Goal: Navigation & Orientation: Find specific page/section

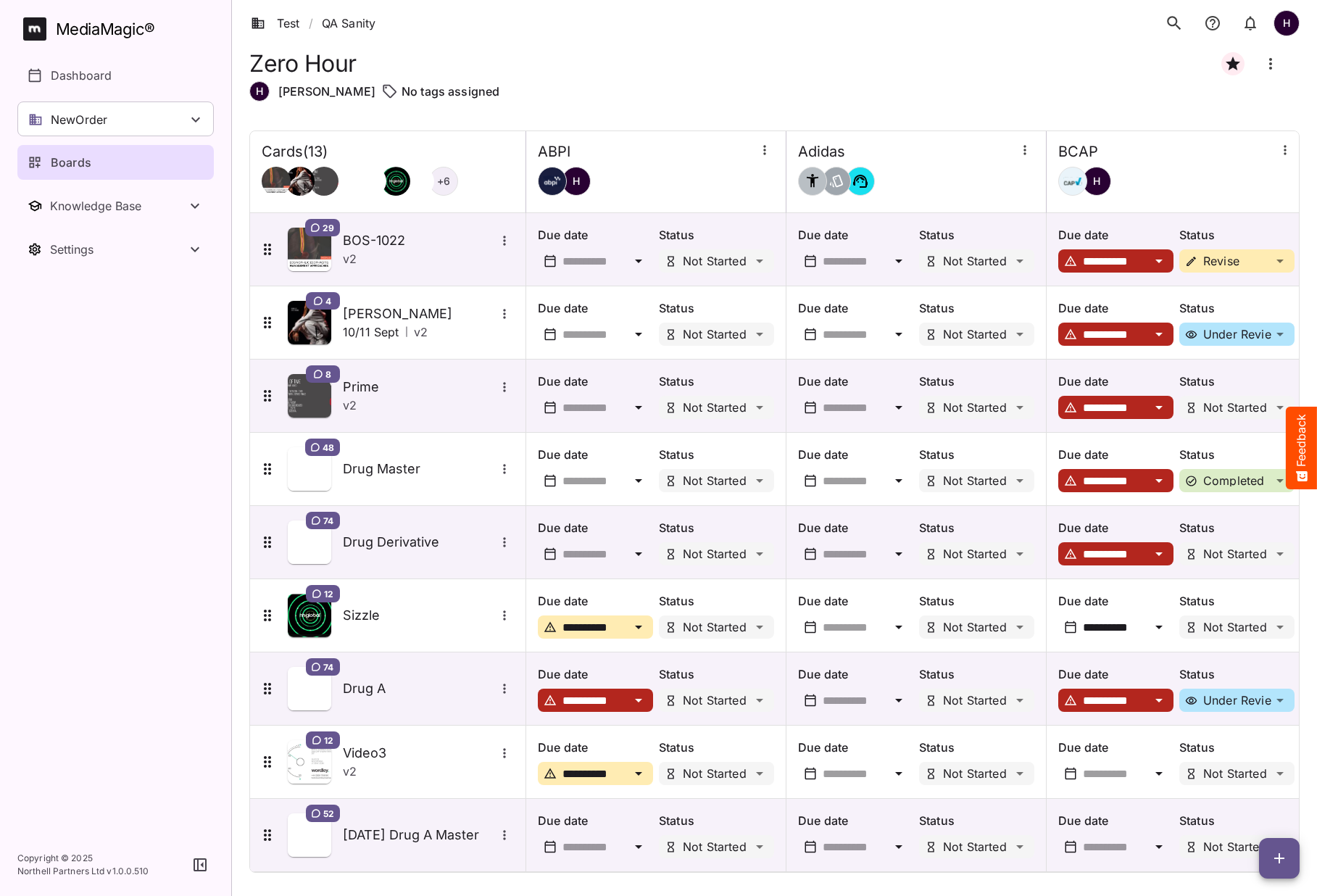
scroll to position [305, 0]
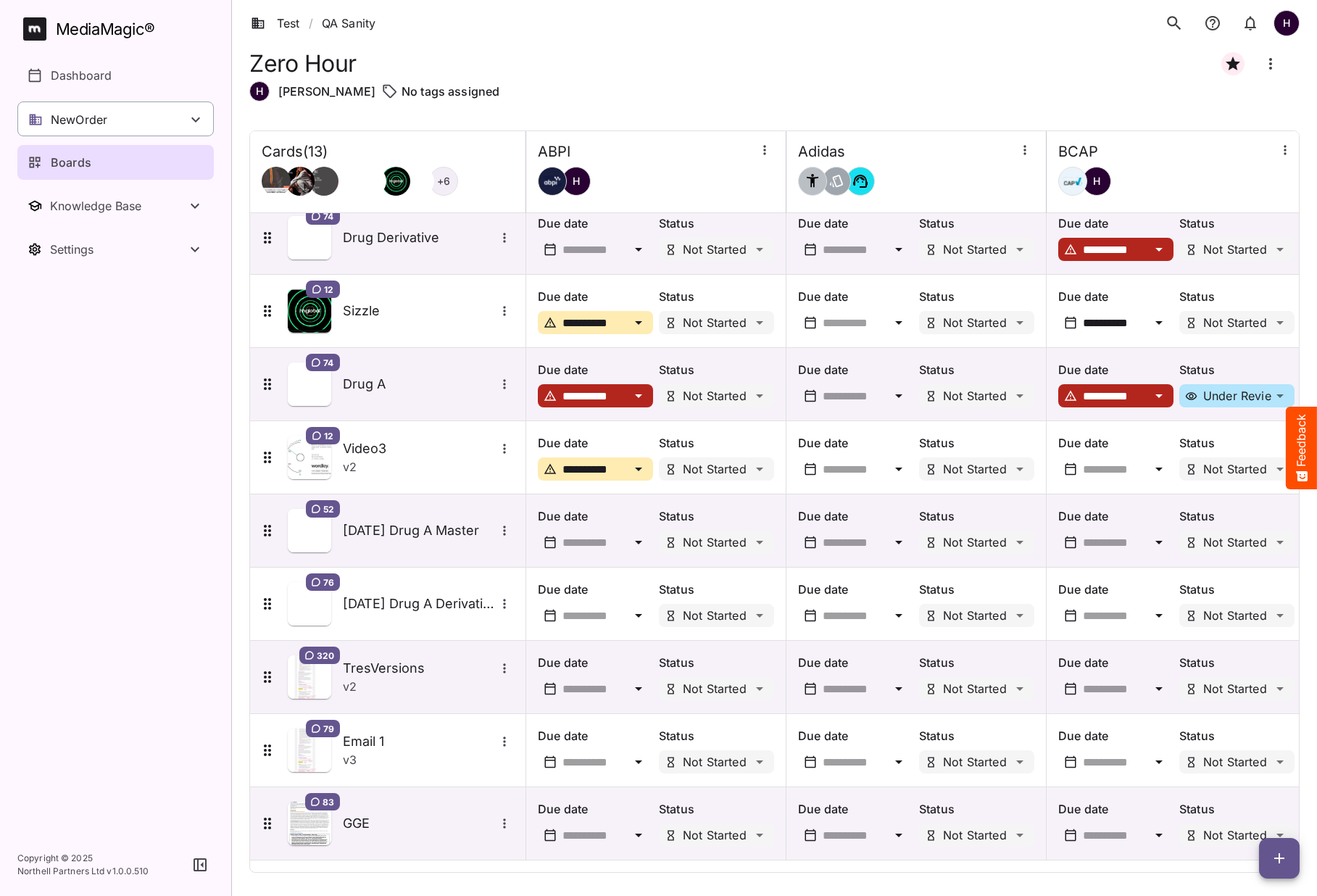
click at [111, 123] on div "NewOrder" at bounding box center [115, 119] width 196 height 35
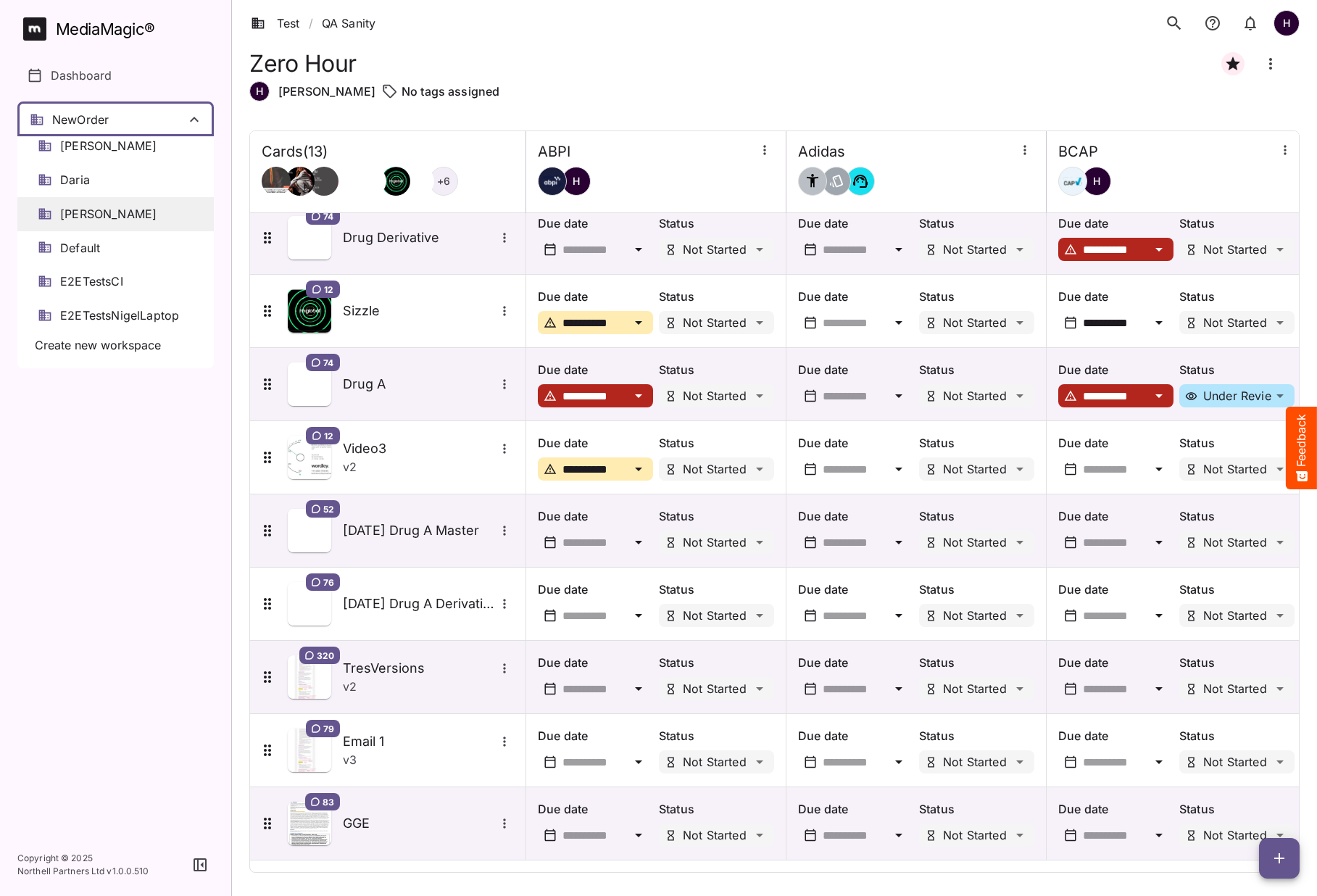
scroll to position [41, 0]
click at [100, 252] on span "Default" at bounding box center [80, 249] width 40 height 17
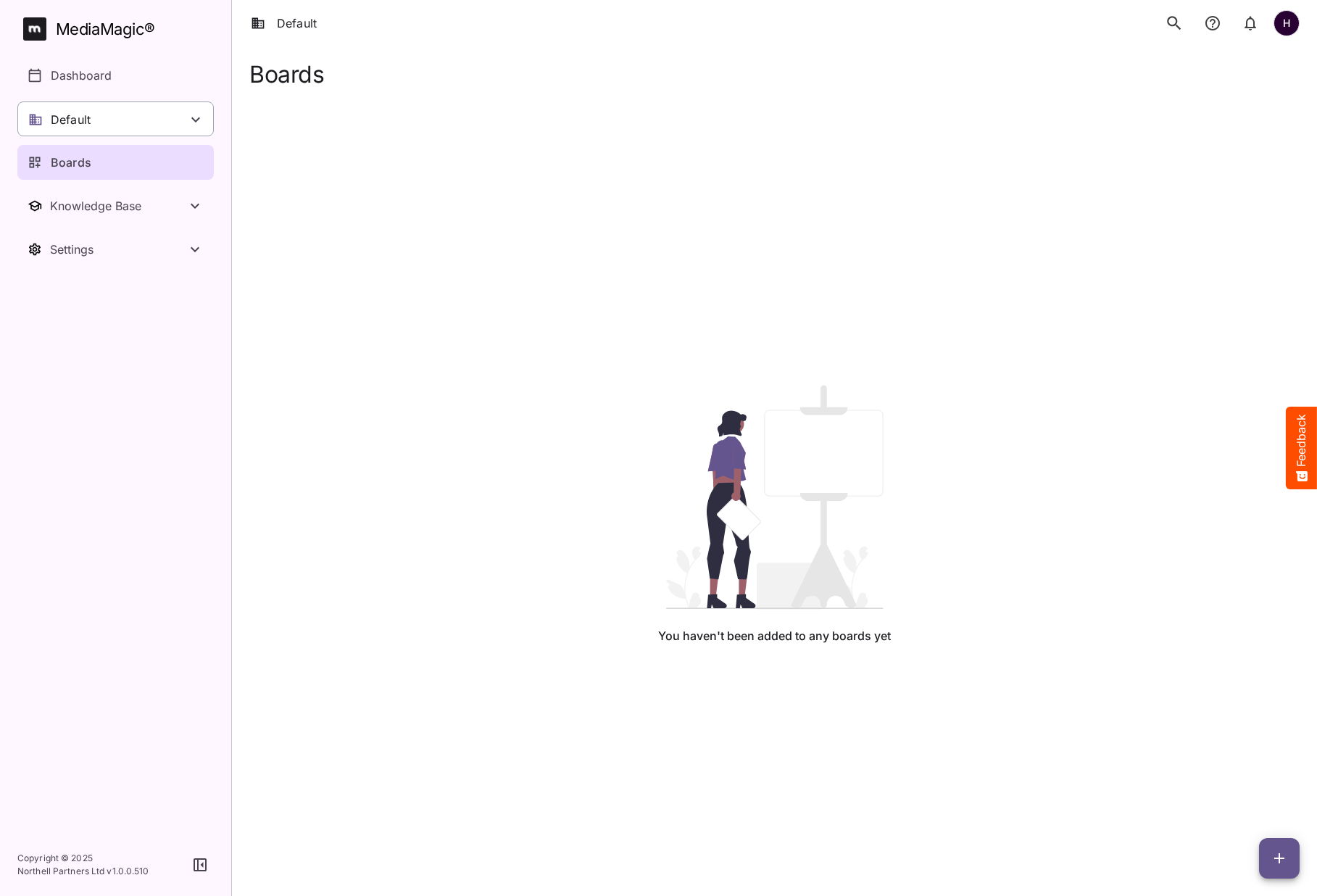
click at [172, 129] on div "Default" at bounding box center [115, 119] width 196 height 35
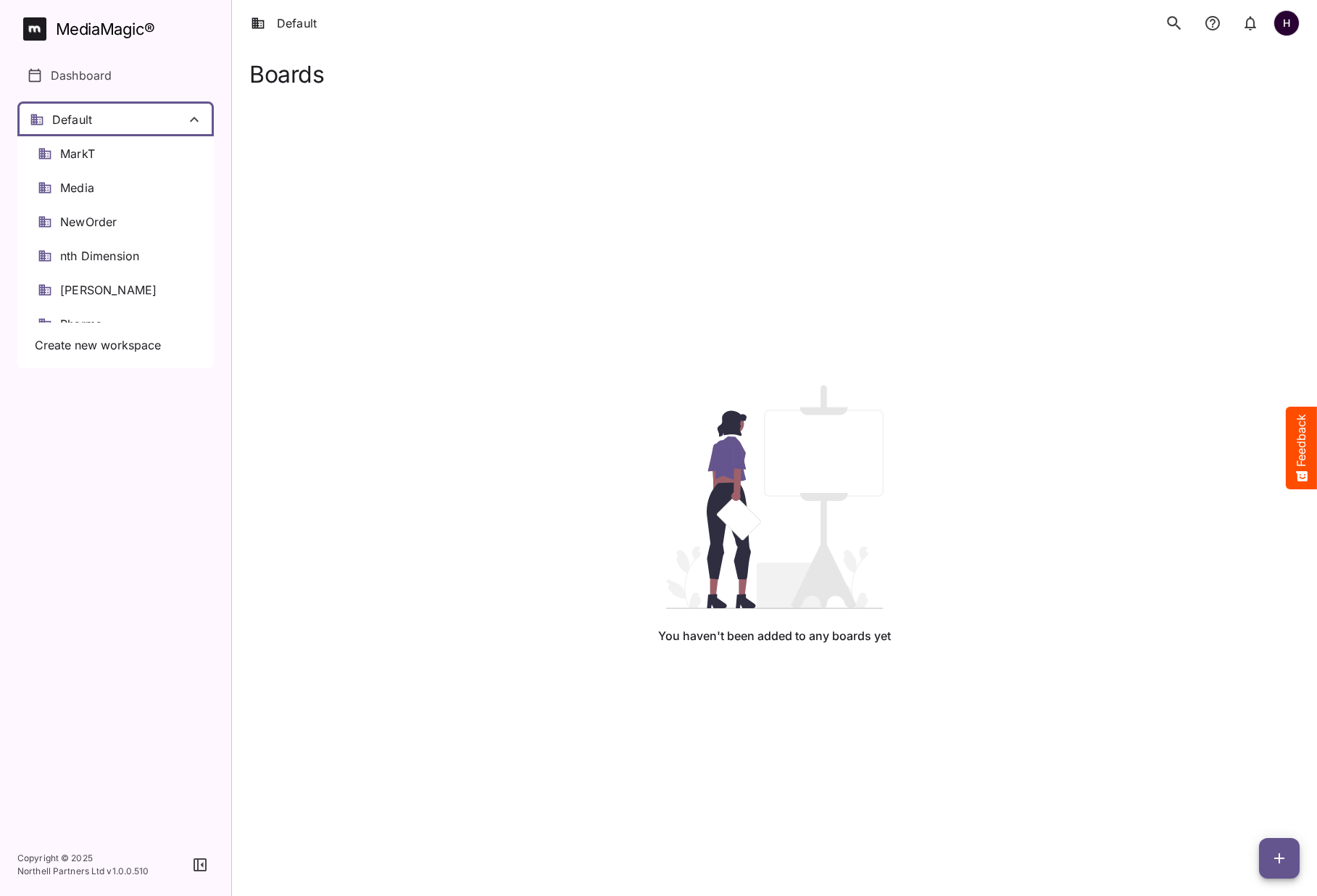
scroll to position [563, 0]
click at [99, 294] on div "Test" at bounding box center [115, 305] width 196 height 34
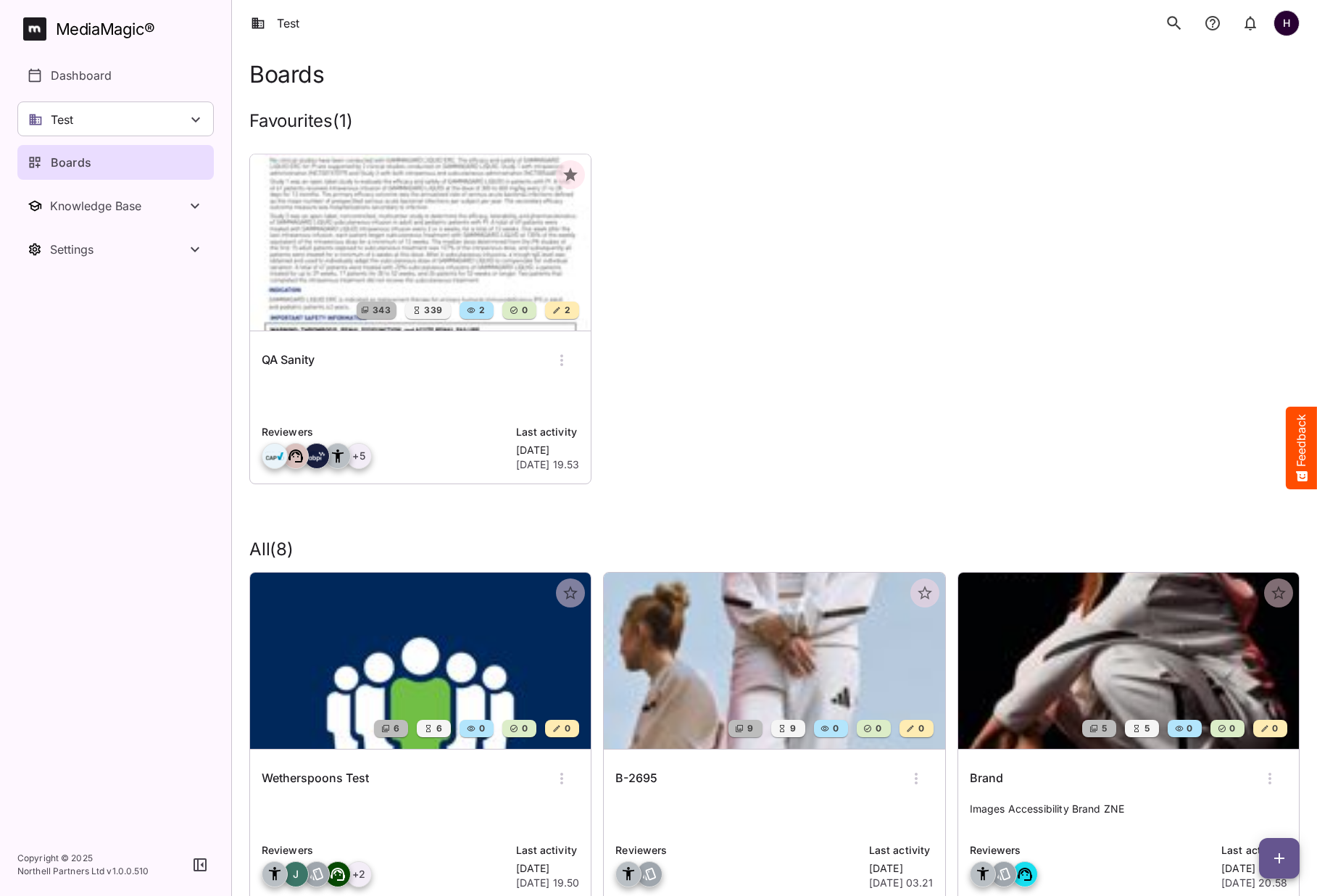
click at [355, 265] on img at bounding box center [420, 242] width 341 height 176
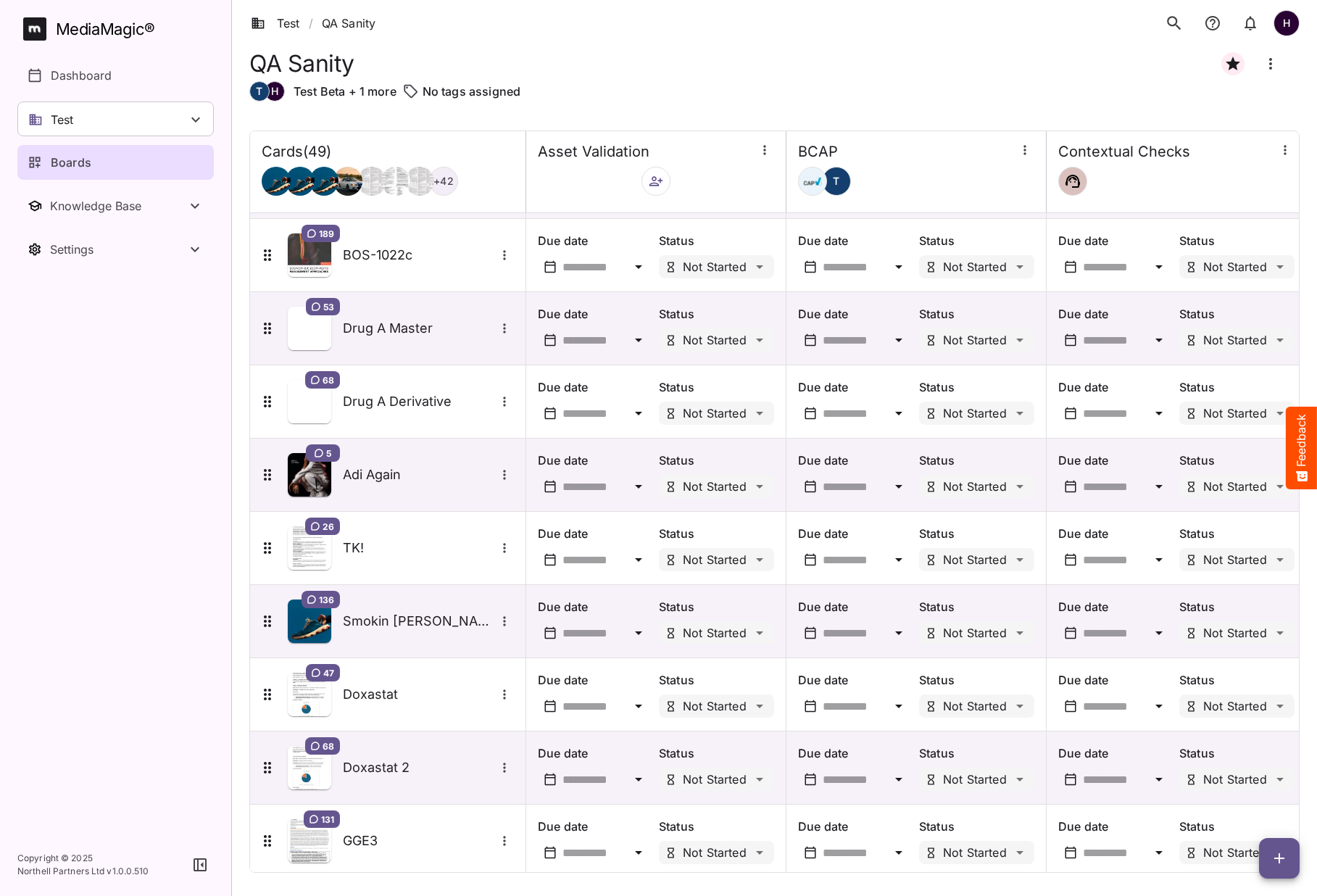
scroll to position [2939, 0]
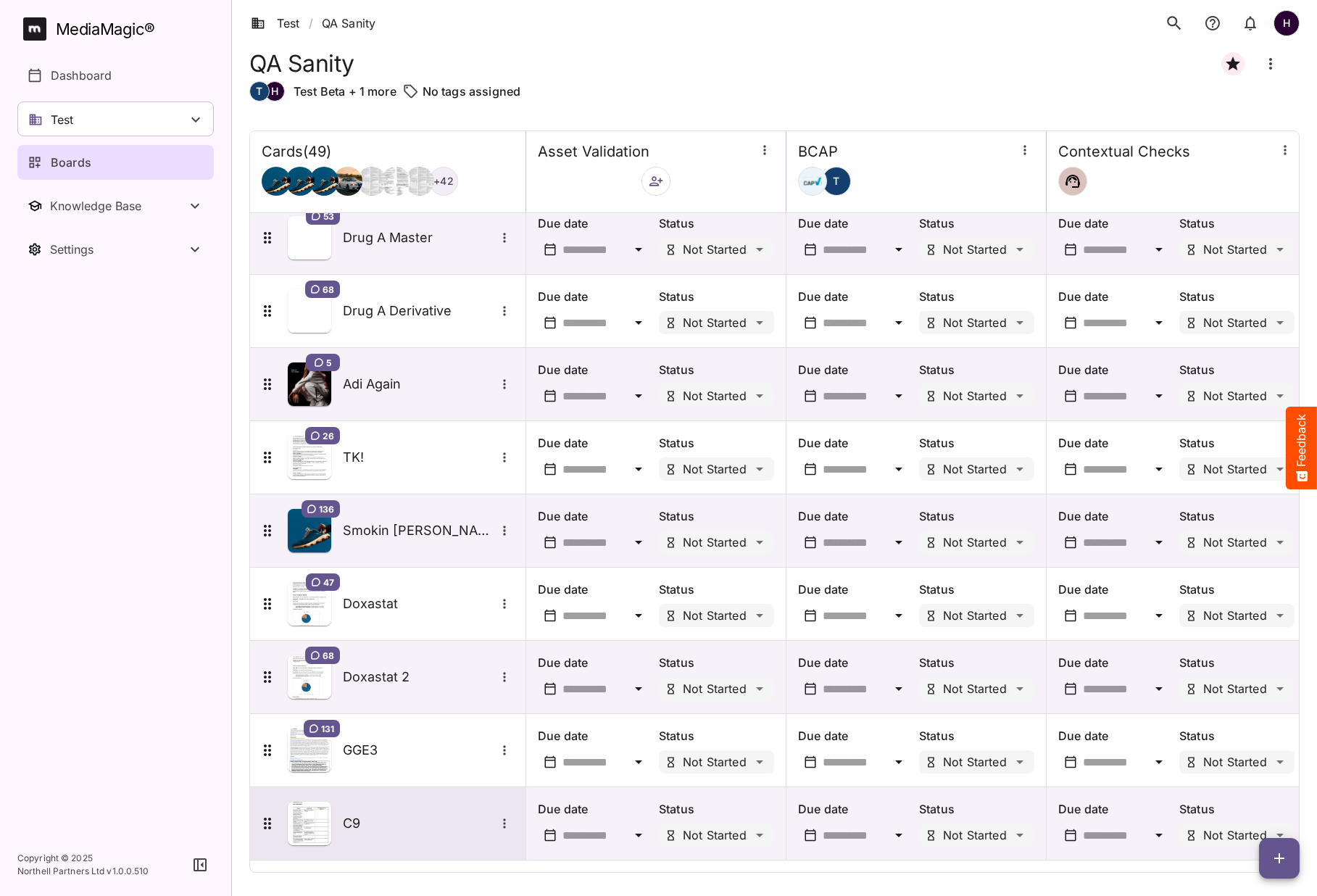
click at [362, 821] on h5 "C9" at bounding box center [419, 823] width 152 height 18
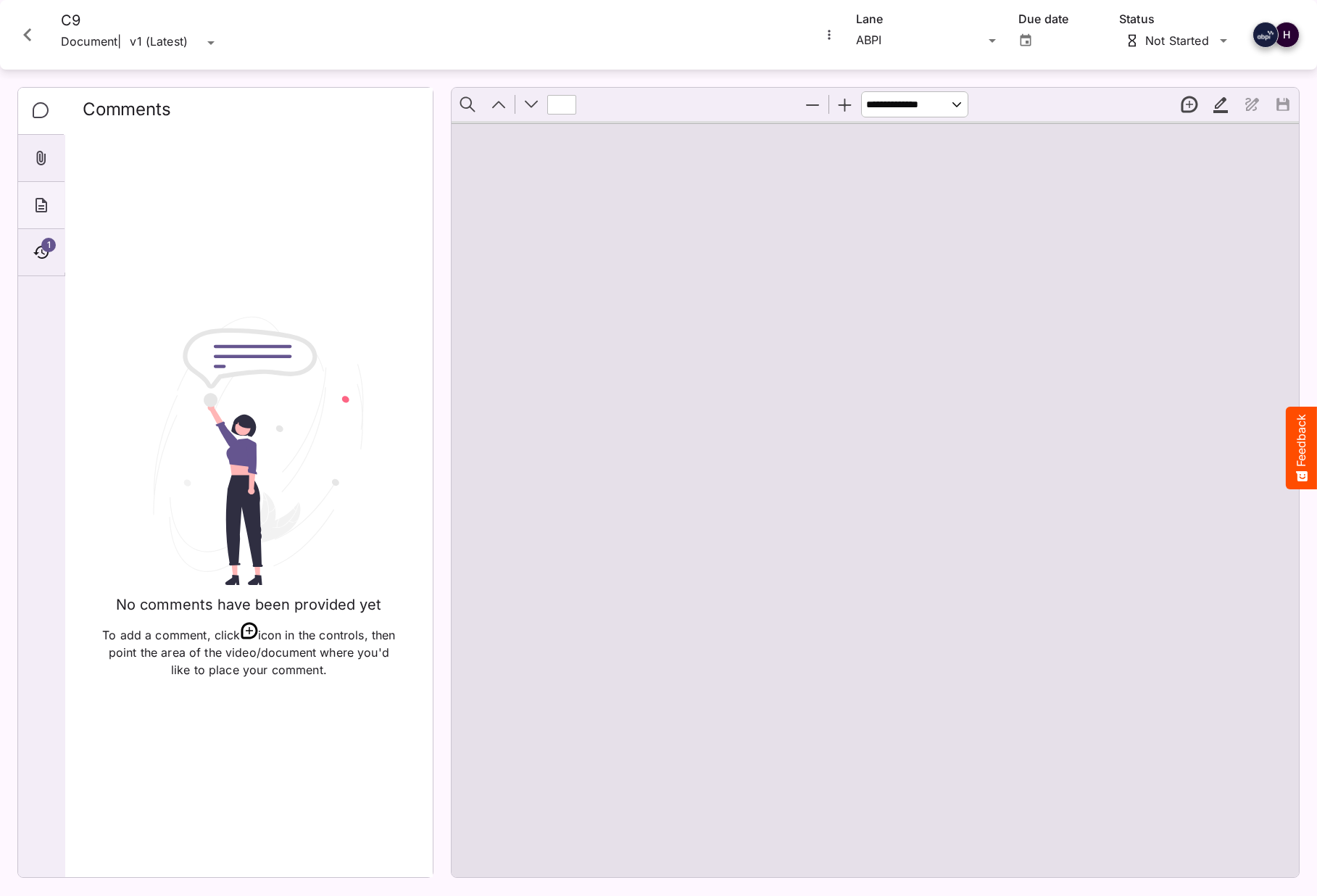
click at [44, 215] on div "About" at bounding box center [42, 205] width 47 height 47
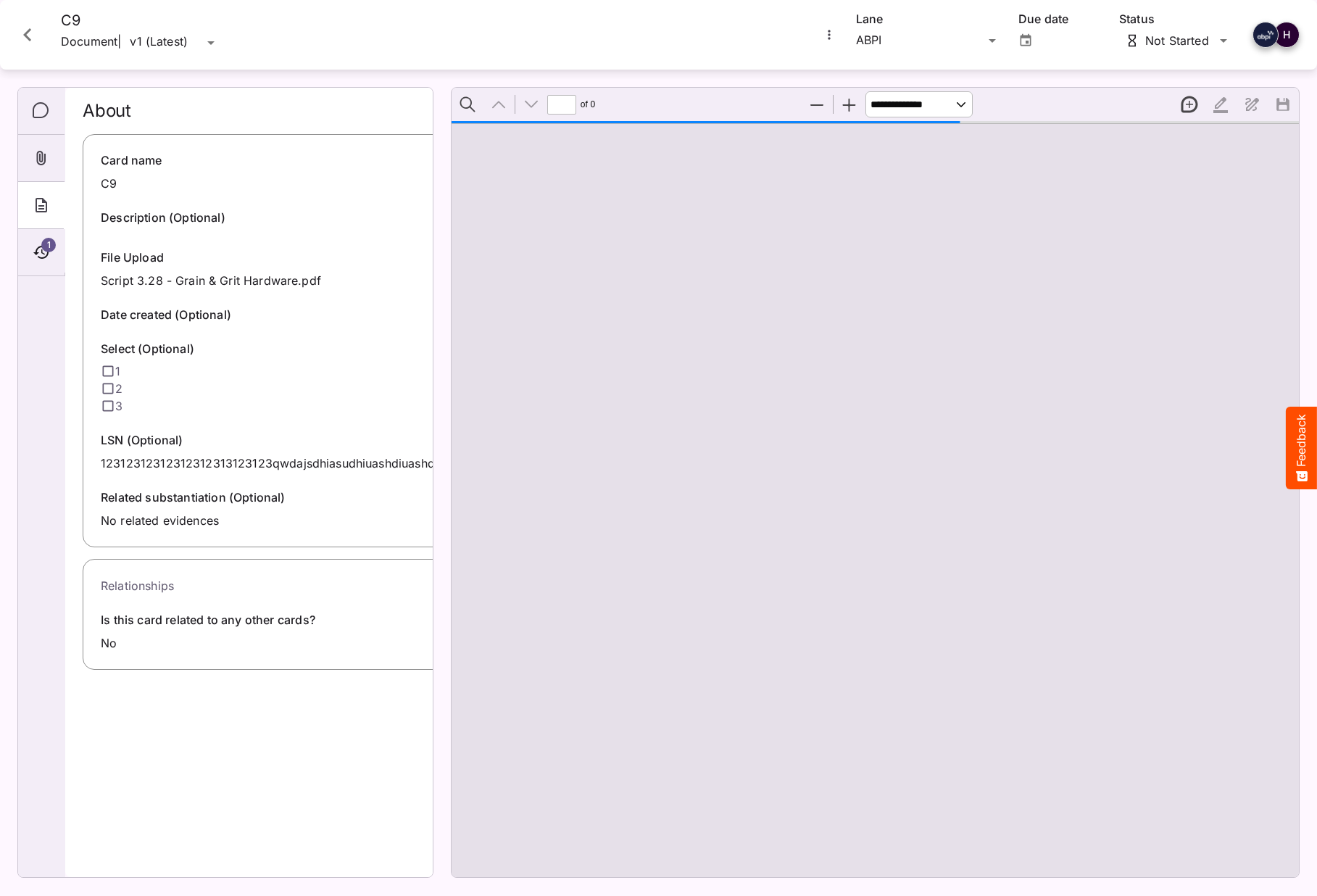
type input "*"
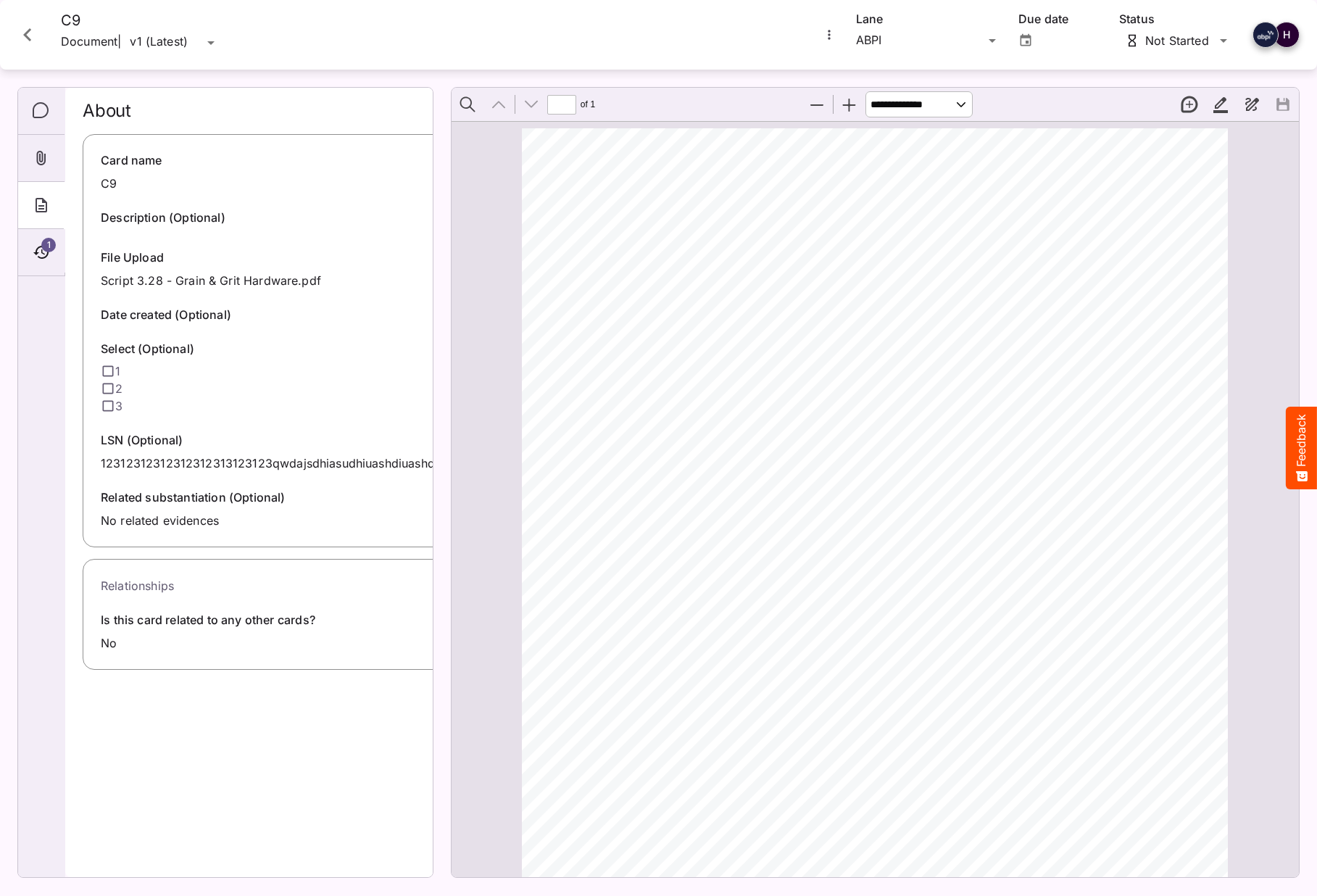
scroll to position [8, 0]
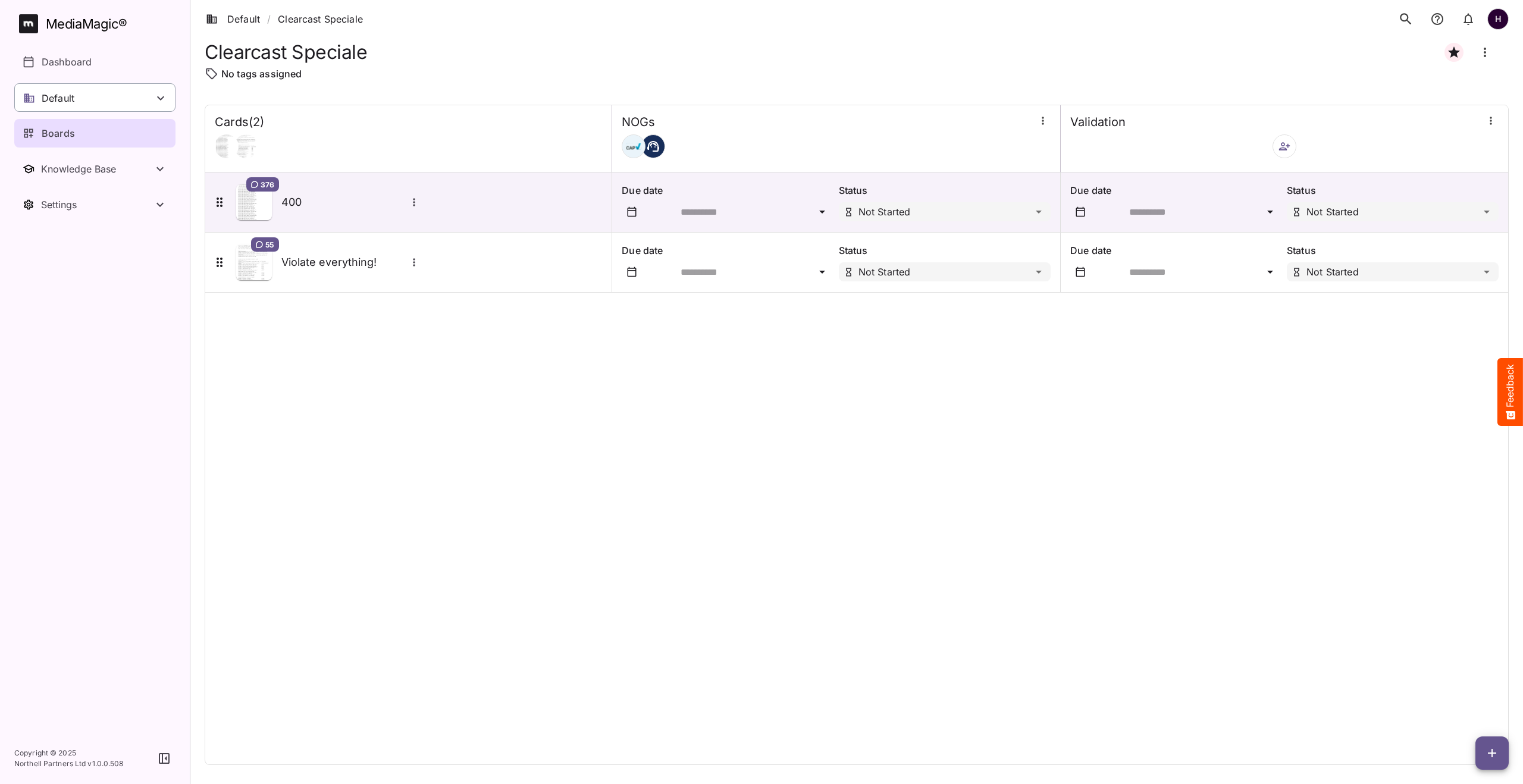
click at [97, 101] on div "Default" at bounding box center [95, 98] width 161 height 29
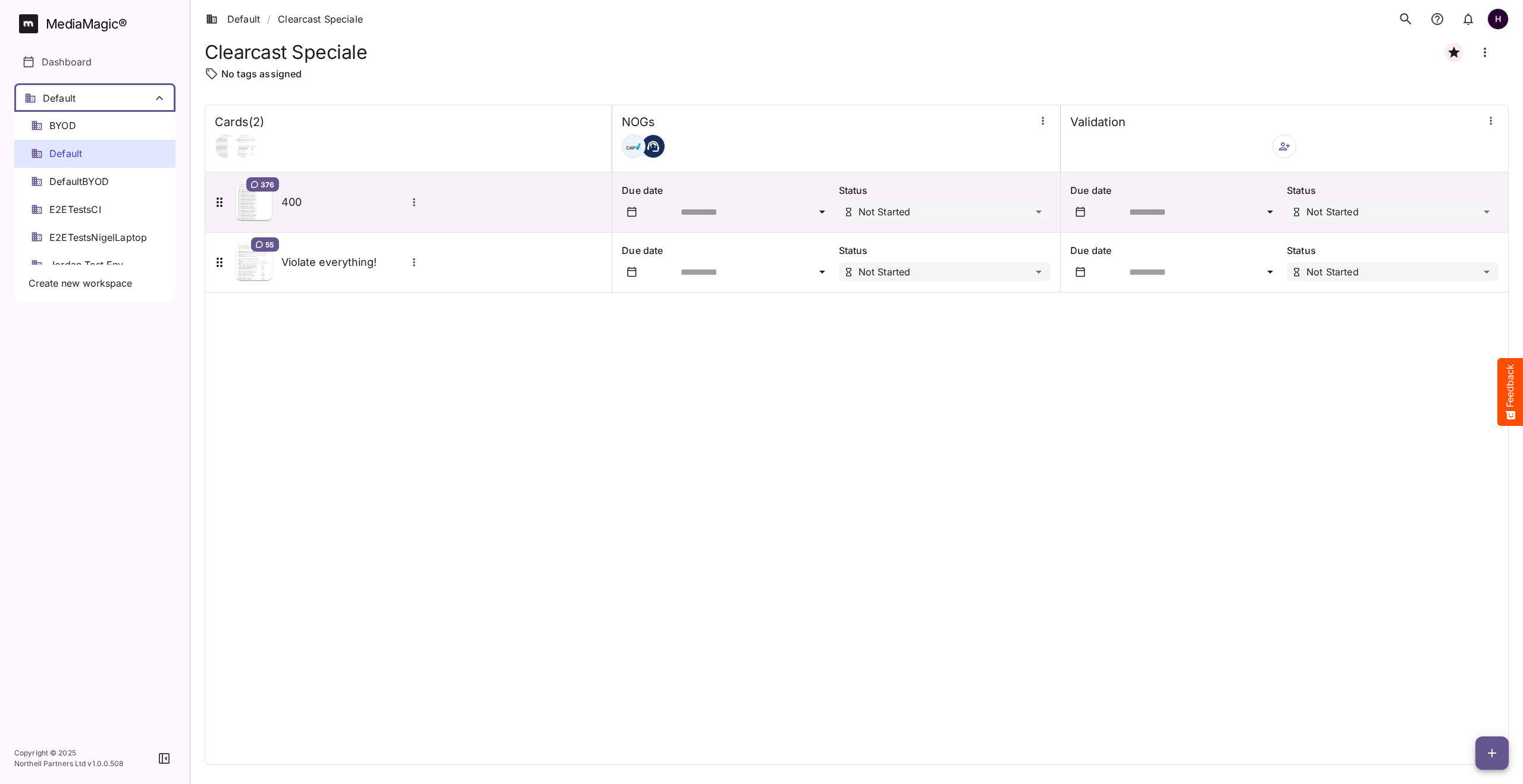
click at [64, 150] on span "Default" at bounding box center [66, 154] width 33 height 14
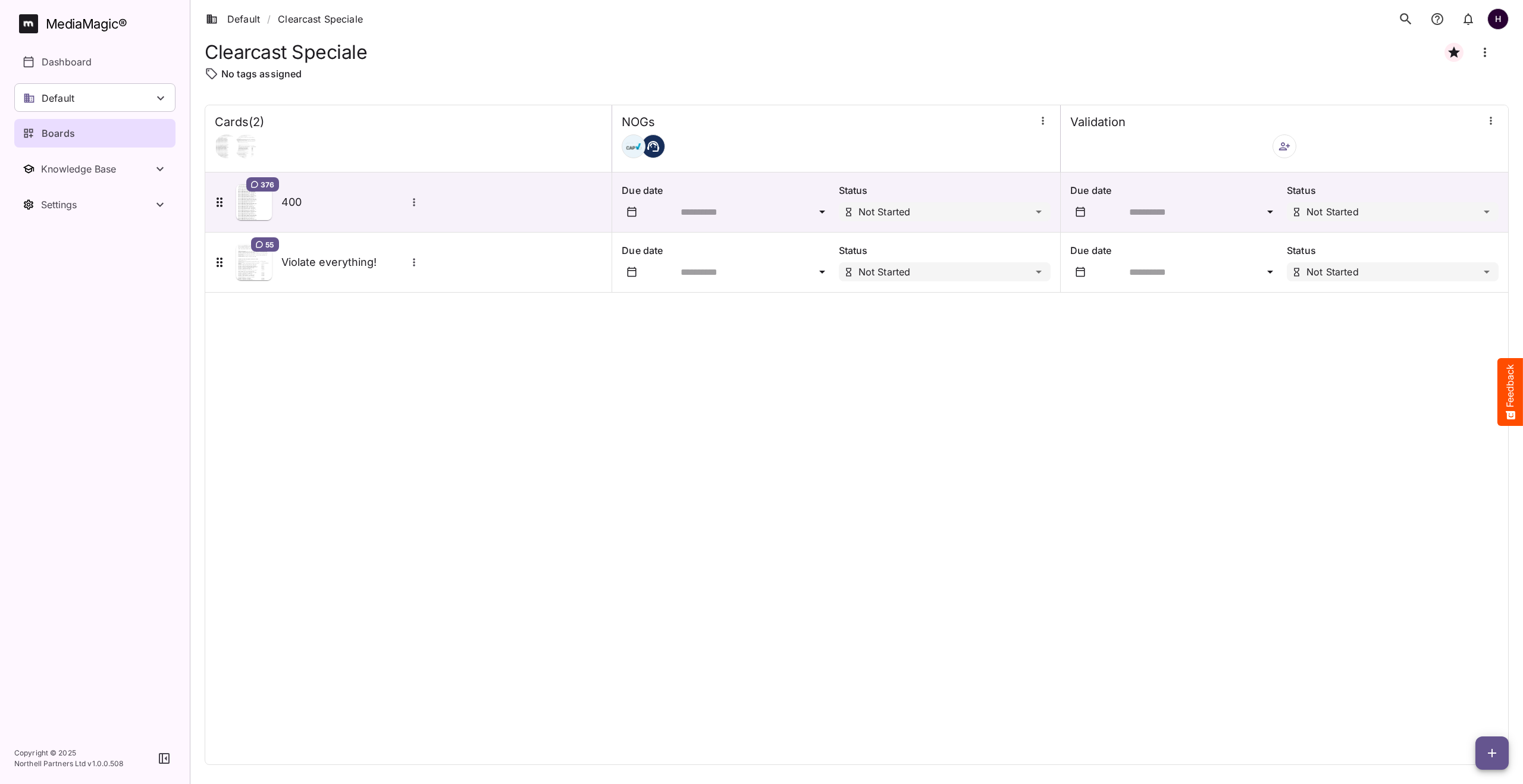
click at [101, 125] on link "Boards" at bounding box center [95, 134] width 161 height 29
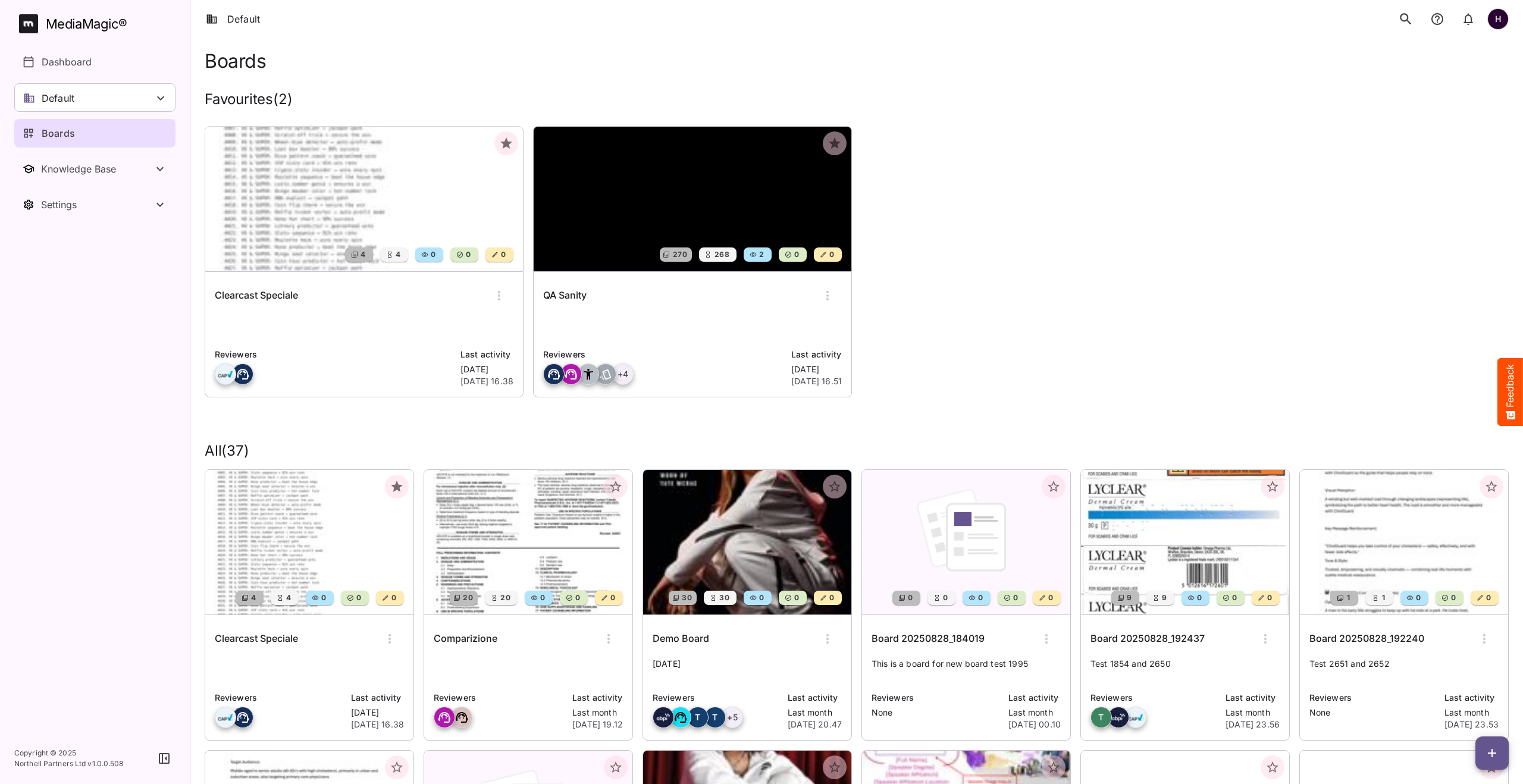
click at [633, 197] on img at bounding box center [692, 199] width 317 height 145
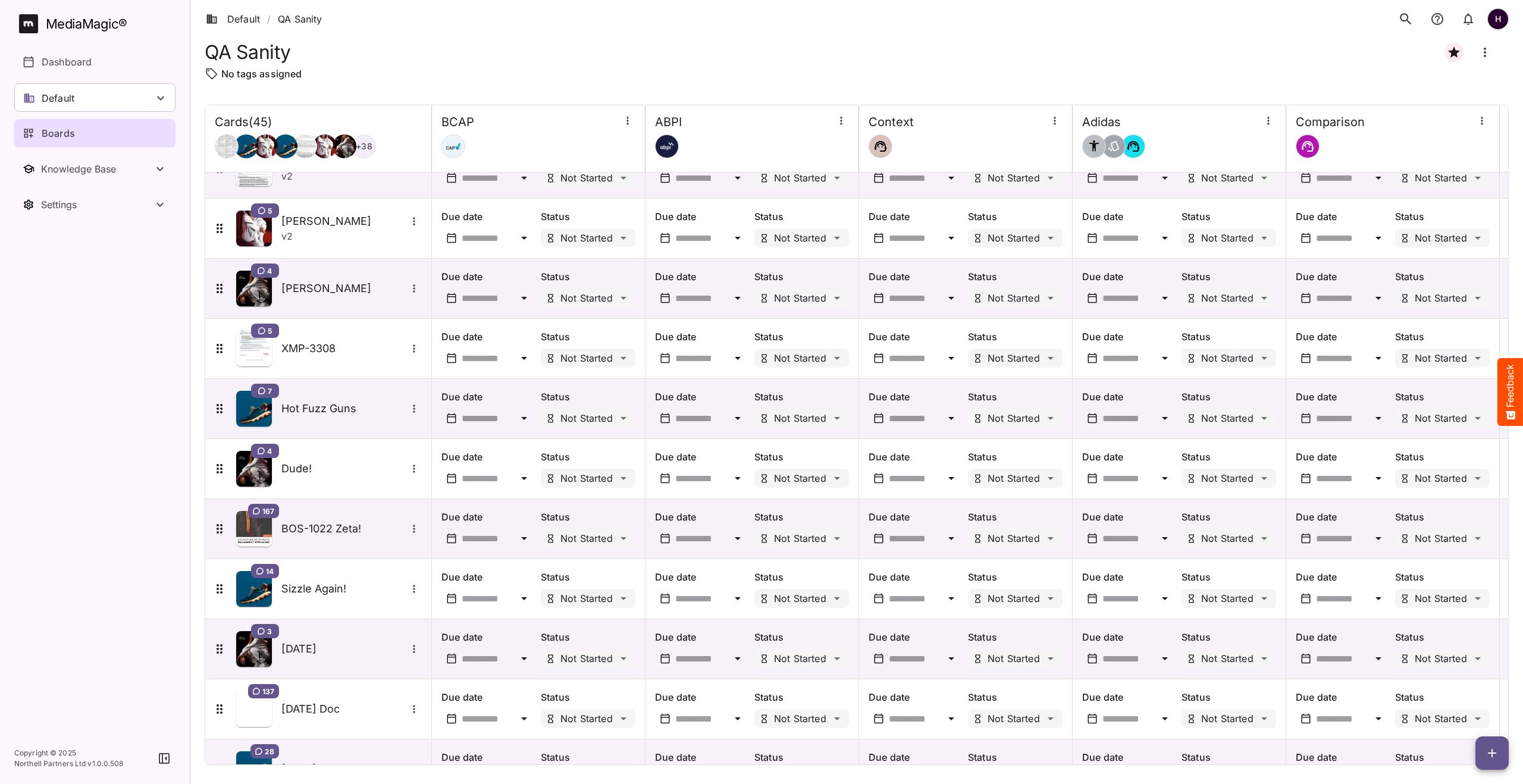
scroll to position [282, 0]
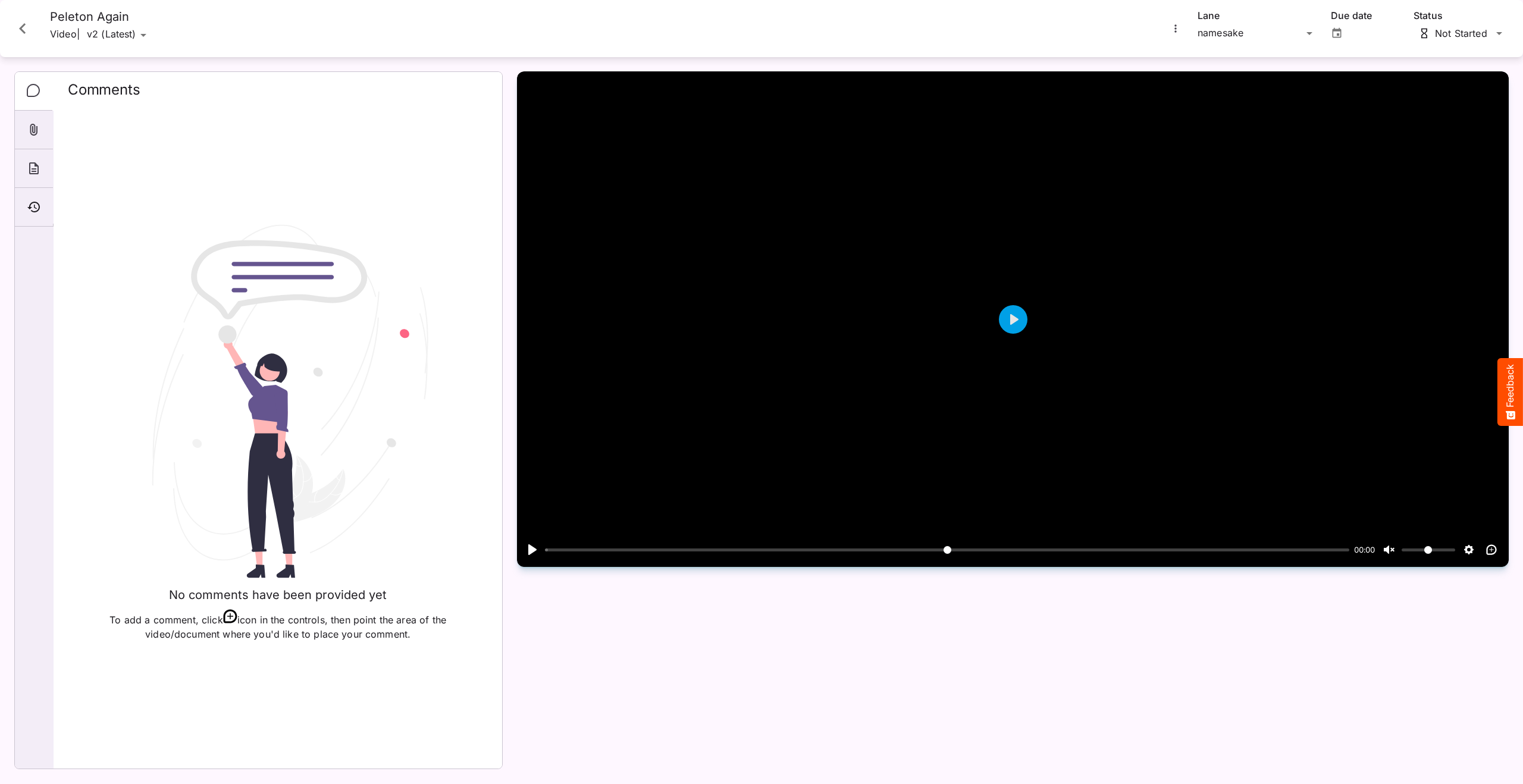
click at [27, 37] on icon "Close card" at bounding box center [22, 28] width 21 height 21
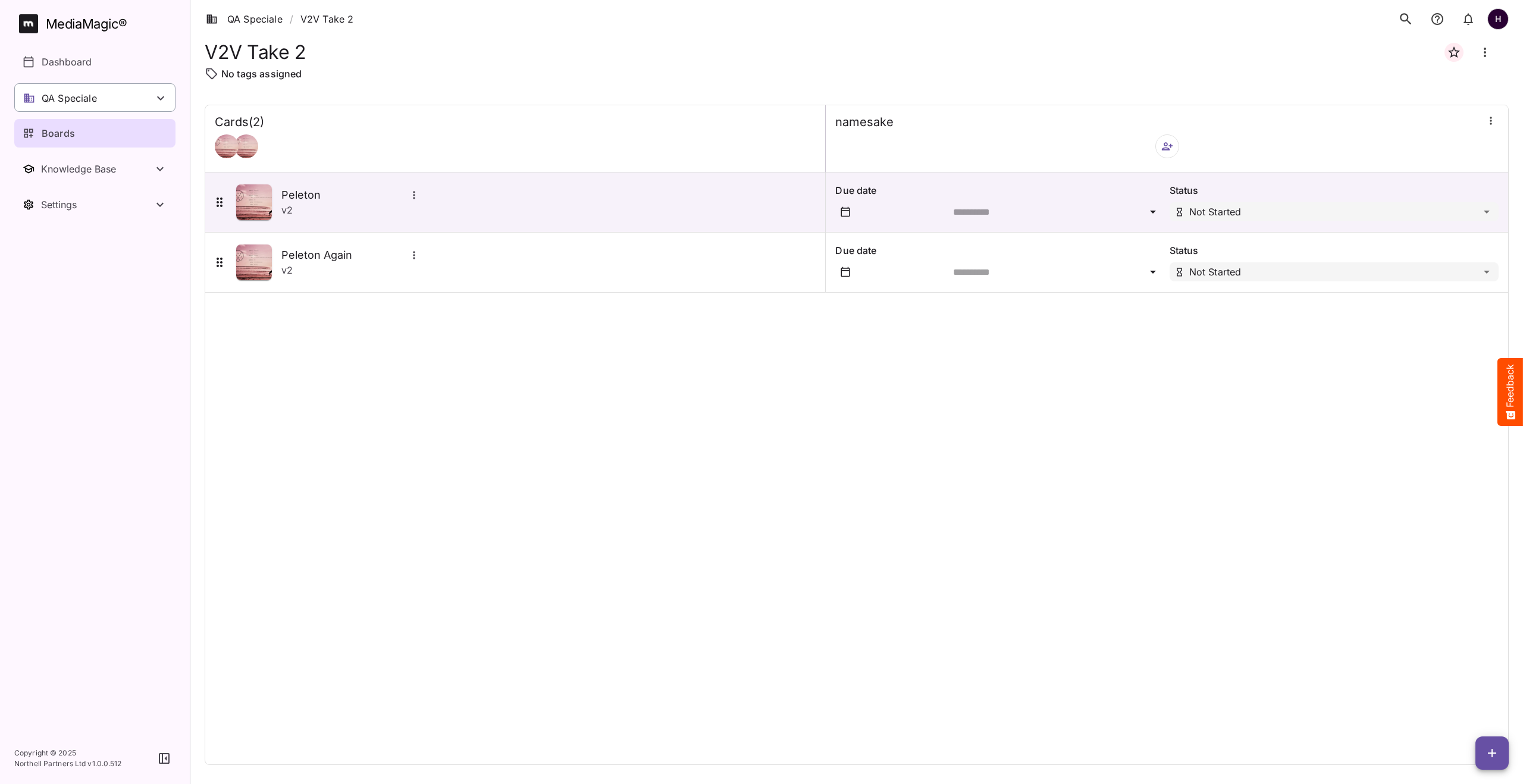
click at [67, 100] on p "QA Speciale" at bounding box center [69, 98] width 56 height 14
click at [93, 127] on div "Boards" at bounding box center [95, 133] width 146 height 14
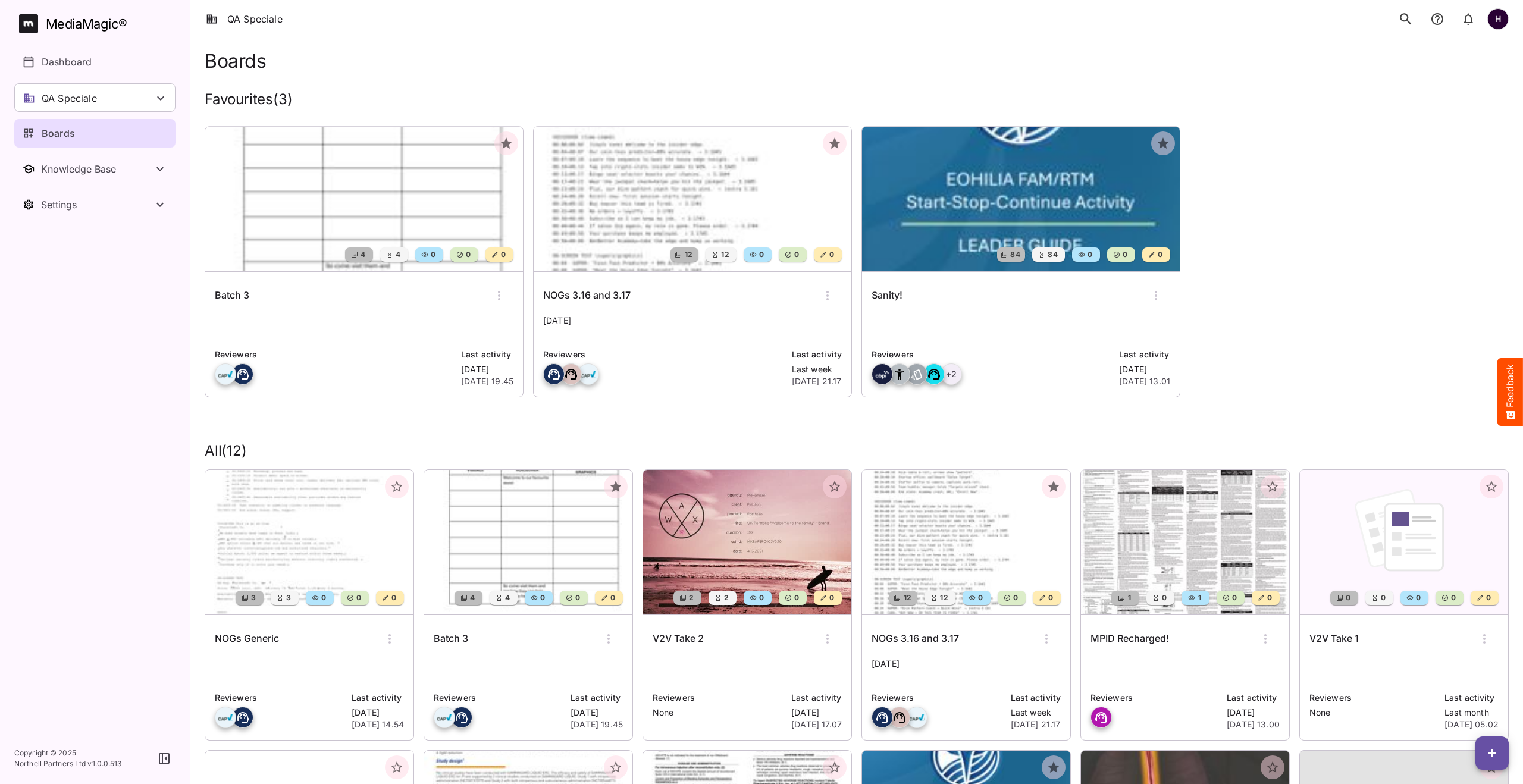
click at [935, 189] on img at bounding box center [1021, 199] width 317 height 145
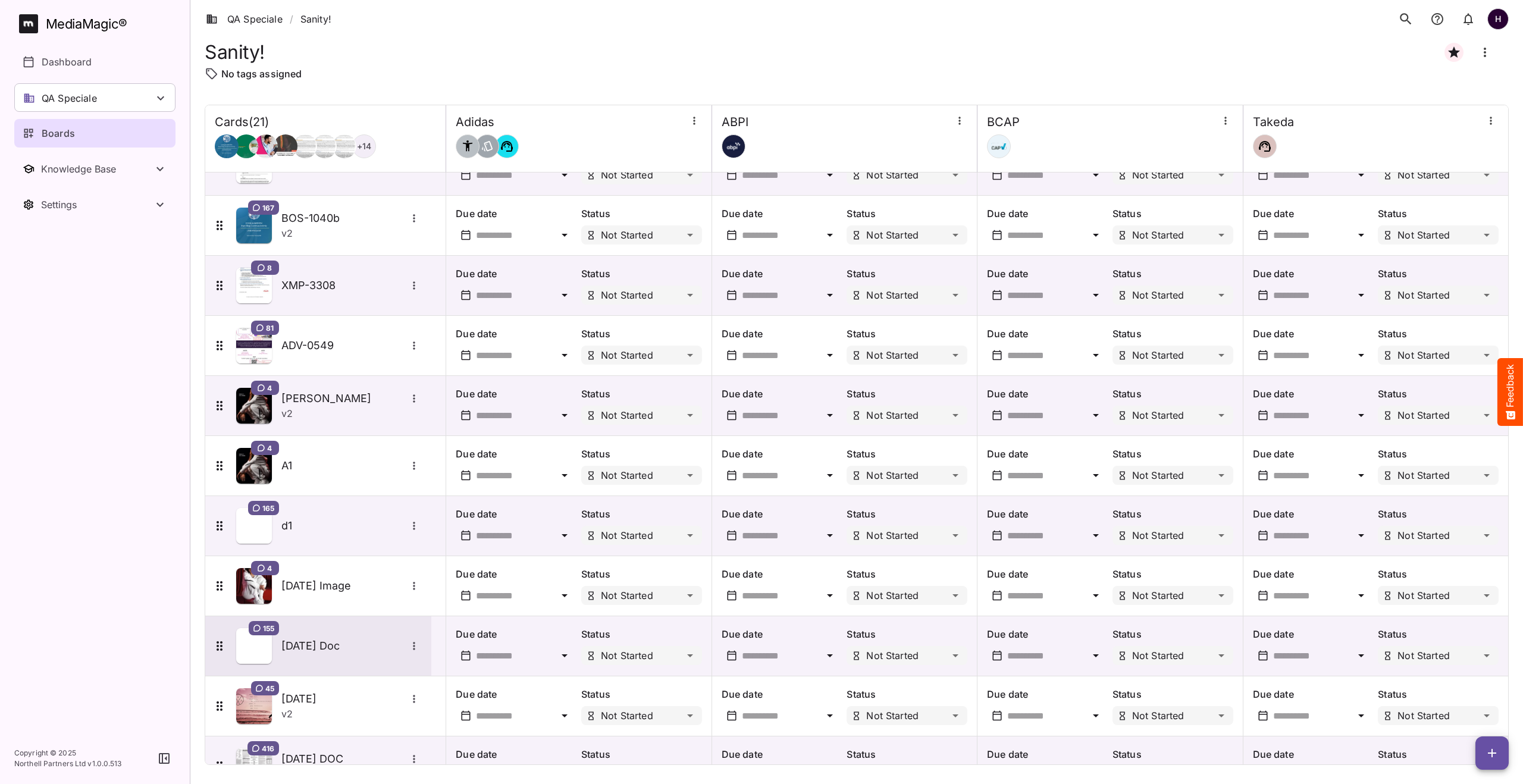
scroll to position [679, 0]
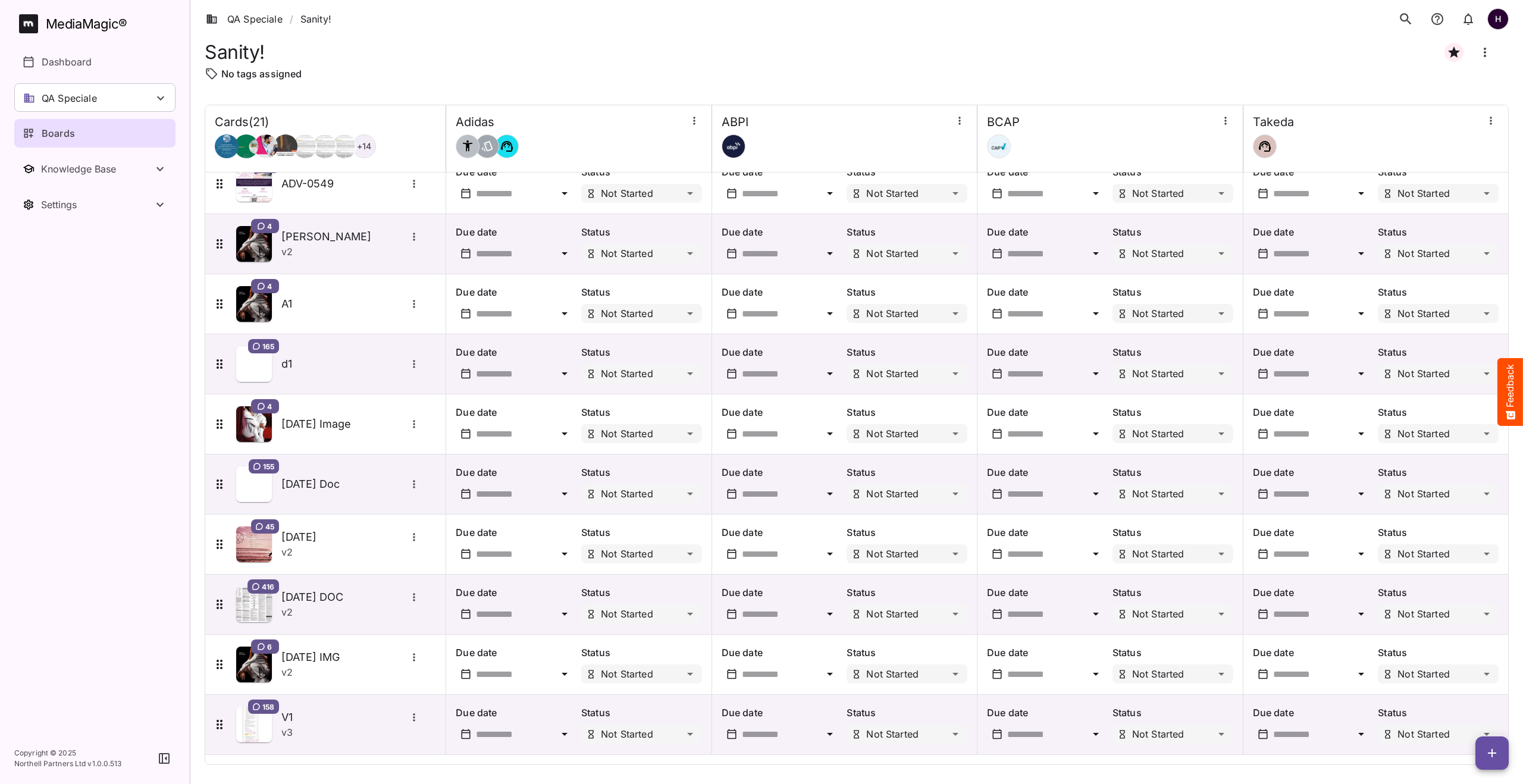
click at [114, 125] on link "Boards" at bounding box center [95, 134] width 161 height 29
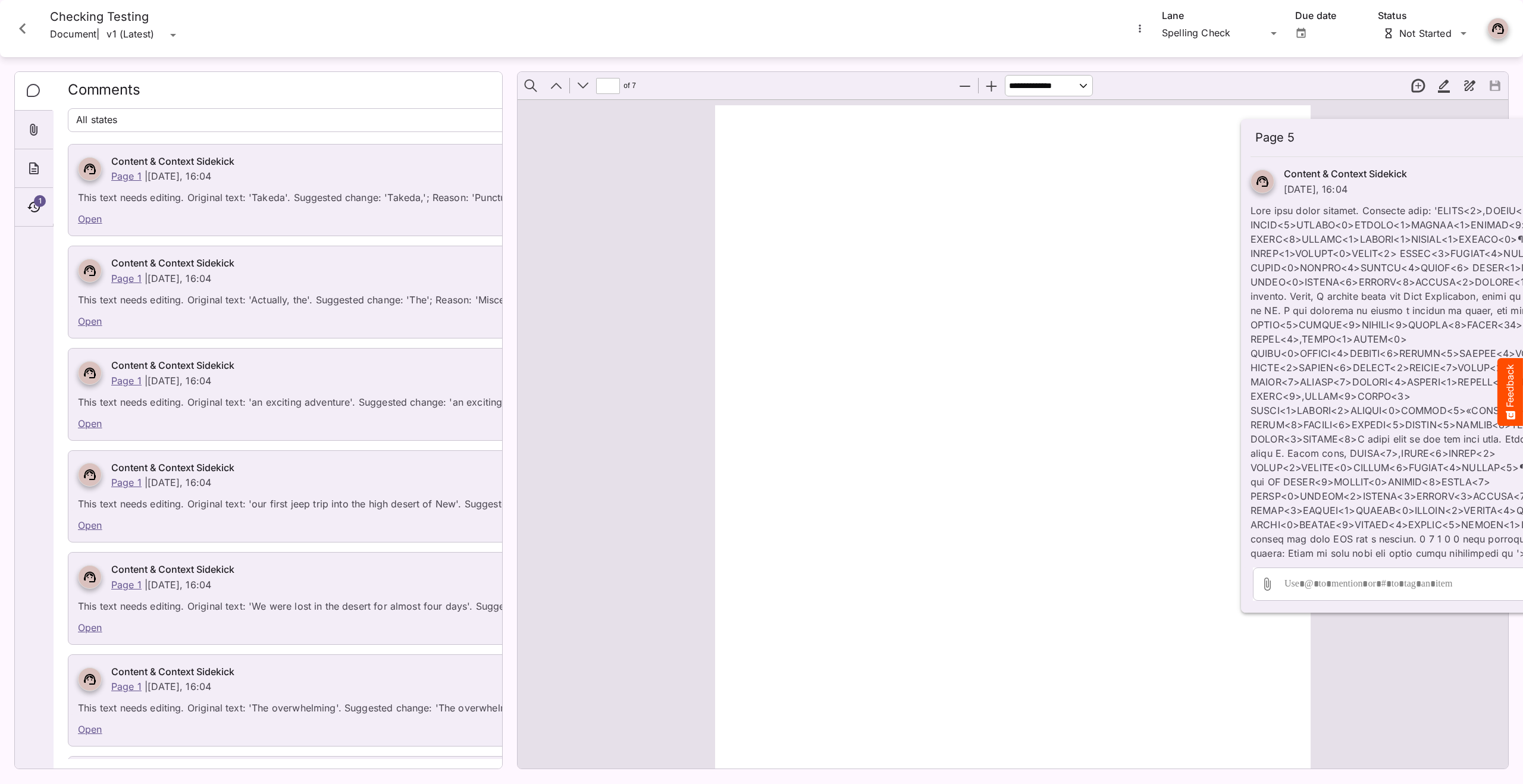
scroll to position [3128, 0]
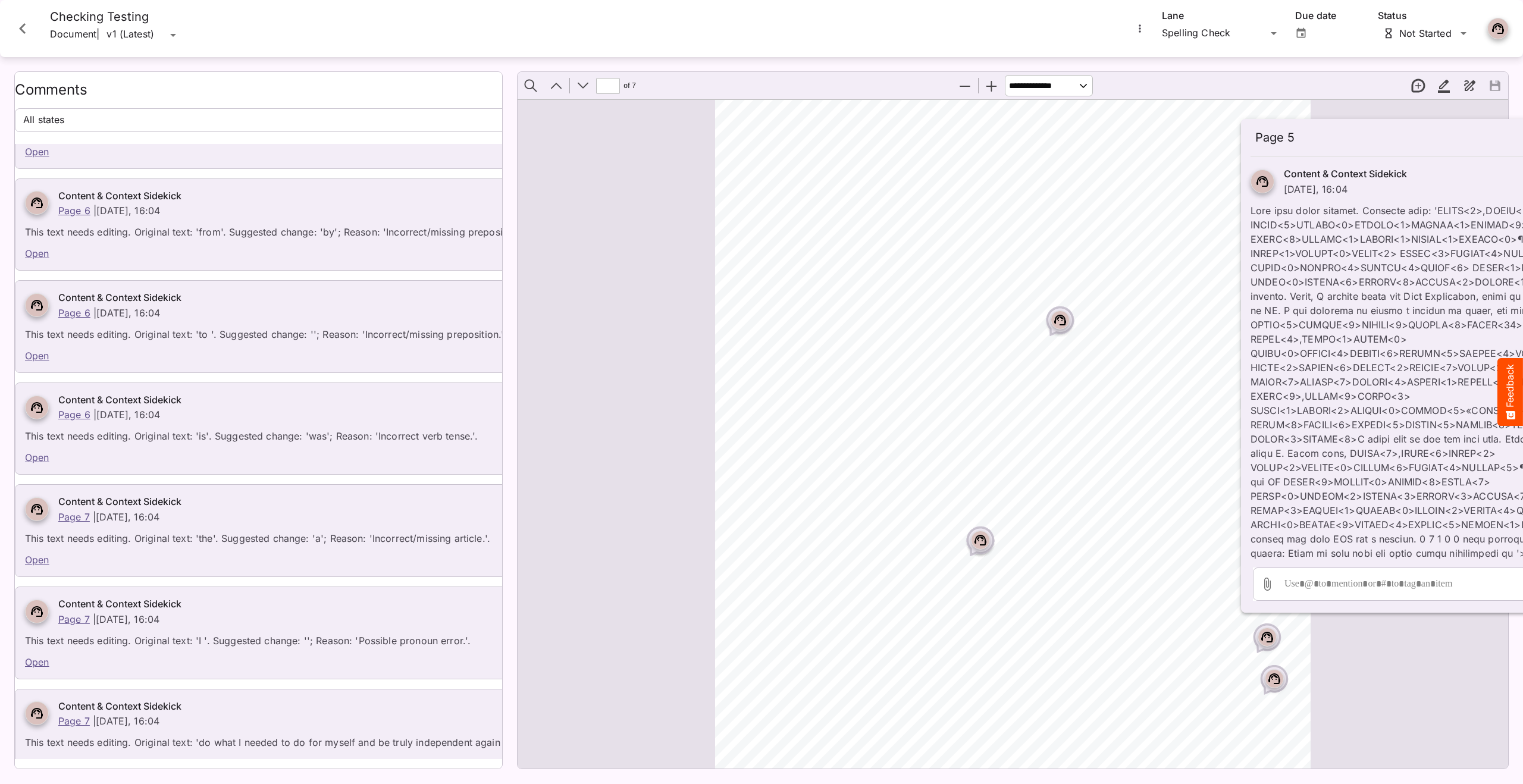
click at [21, 34] on icon "Close card" at bounding box center [22, 28] width 21 height 21
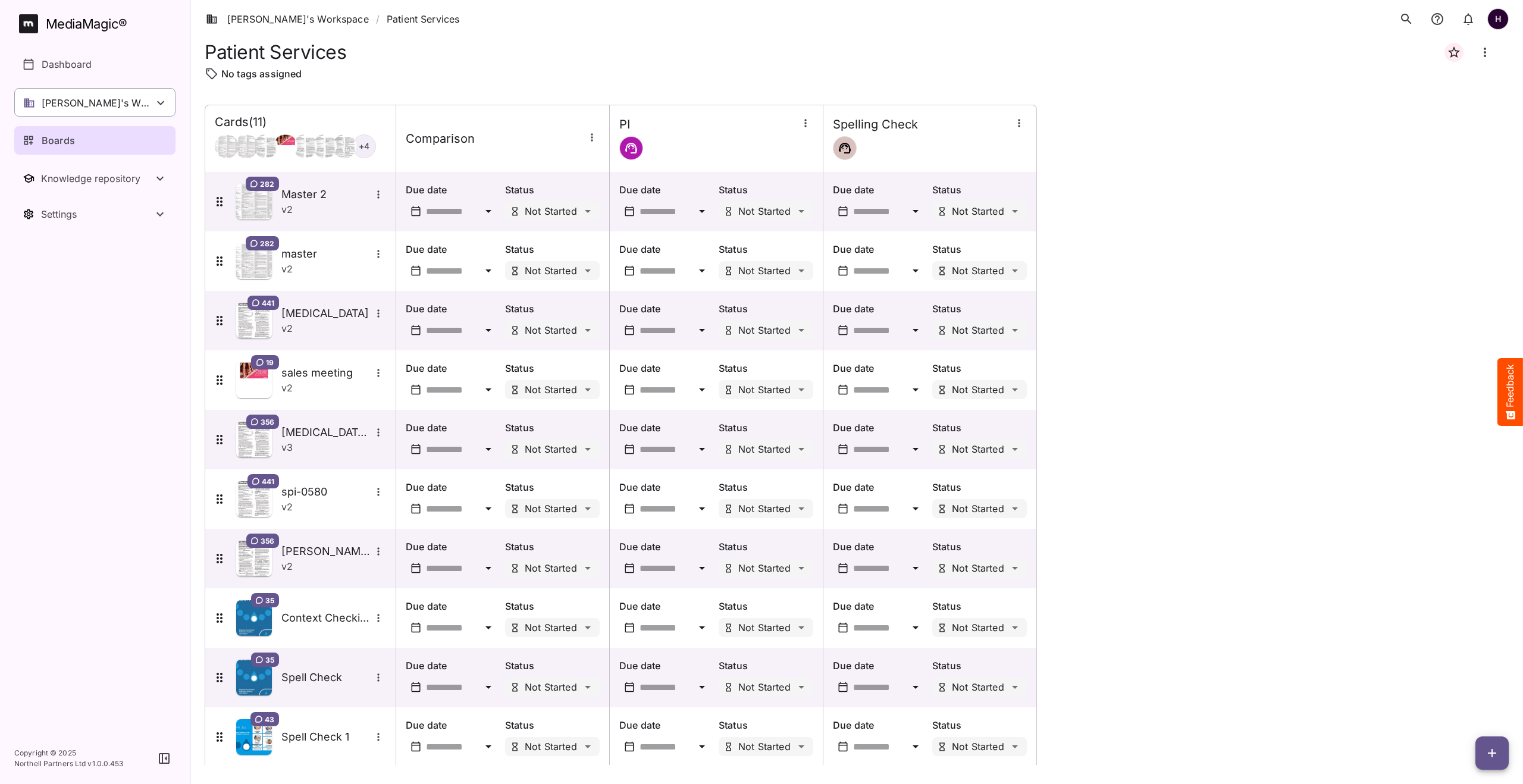
click at [142, 107] on div "[PERSON_NAME]'s Workspace" at bounding box center [95, 102] width 161 height 29
click at [0, 0] on div at bounding box center [0, 0] width 0 height 0
click at [142, 107] on div "[PERSON_NAME]'s Workspace" at bounding box center [95, 102] width 161 height 29
